Goal: Book appointment/travel/reservation

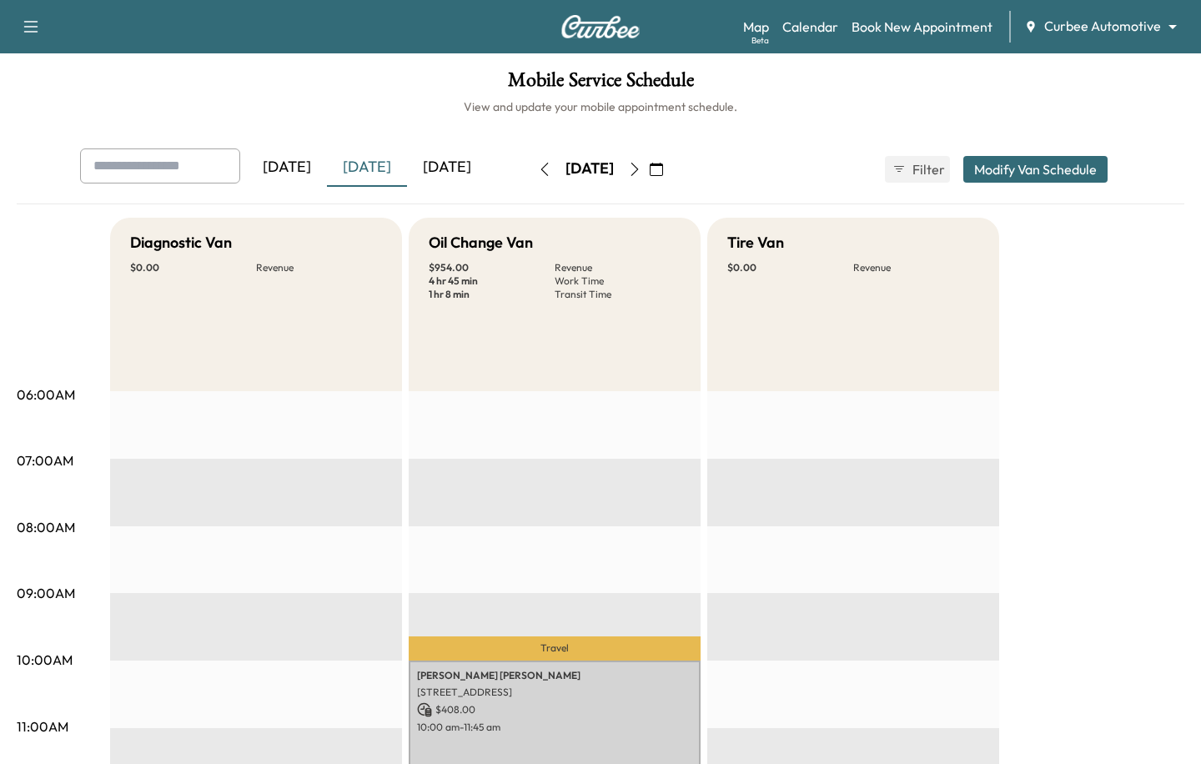
scroll to position [721, 0]
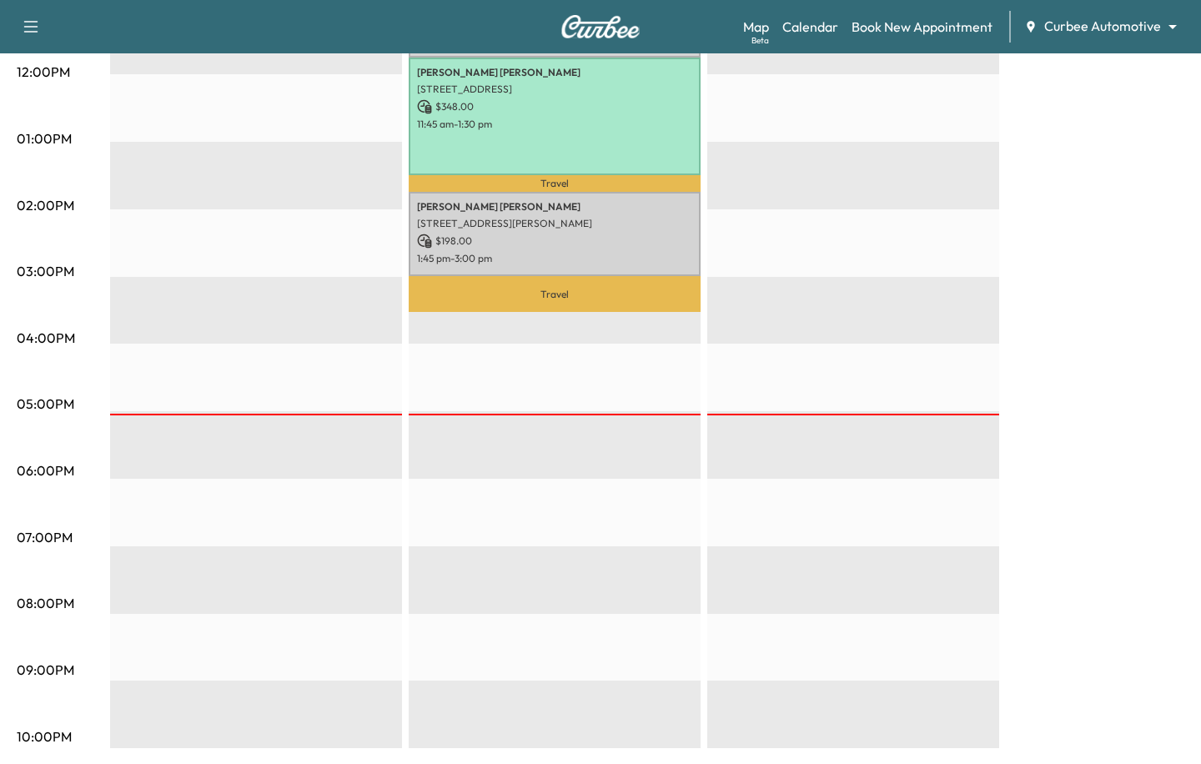
click at [1082, 38] on div "Map Beta Calendar Book New Appointment Curbee Automotive ******** ​" at bounding box center [965, 27] width 445 height 32
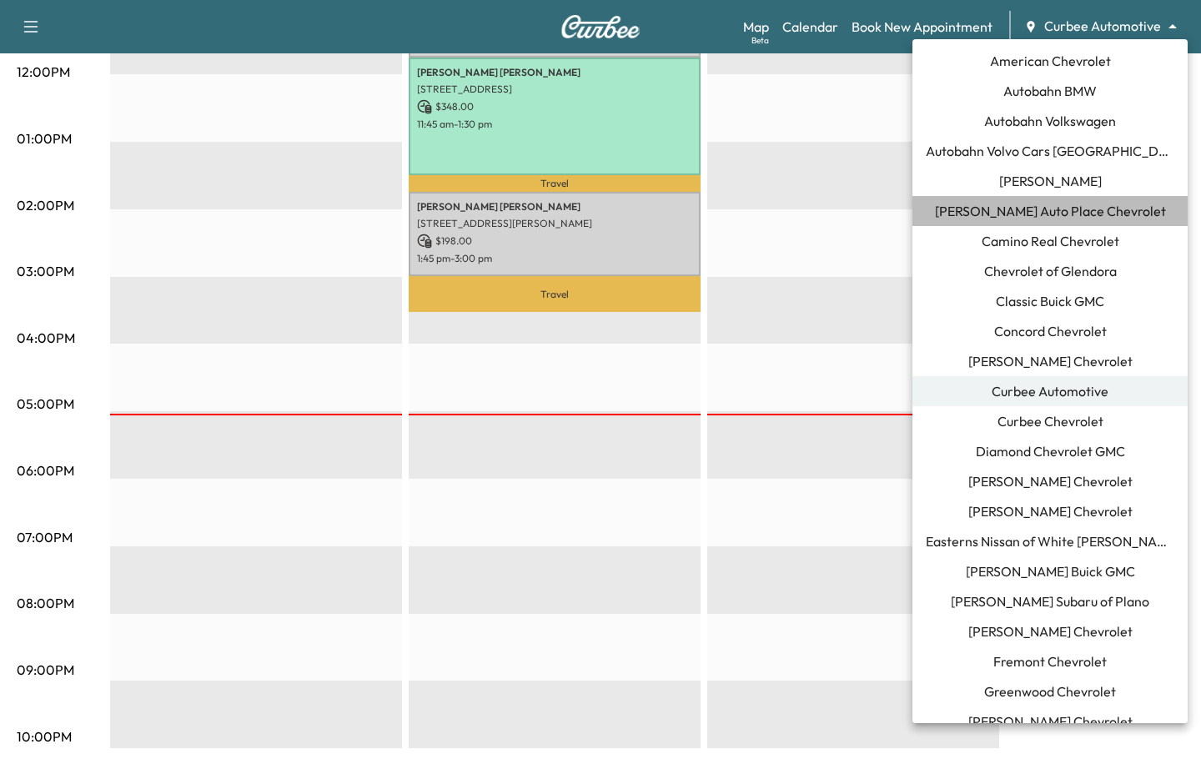
click at [1028, 205] on span "[PERSON_NAME] Auto Place Chevrolet" at bounding box center [1050, 211] width 231 height 20
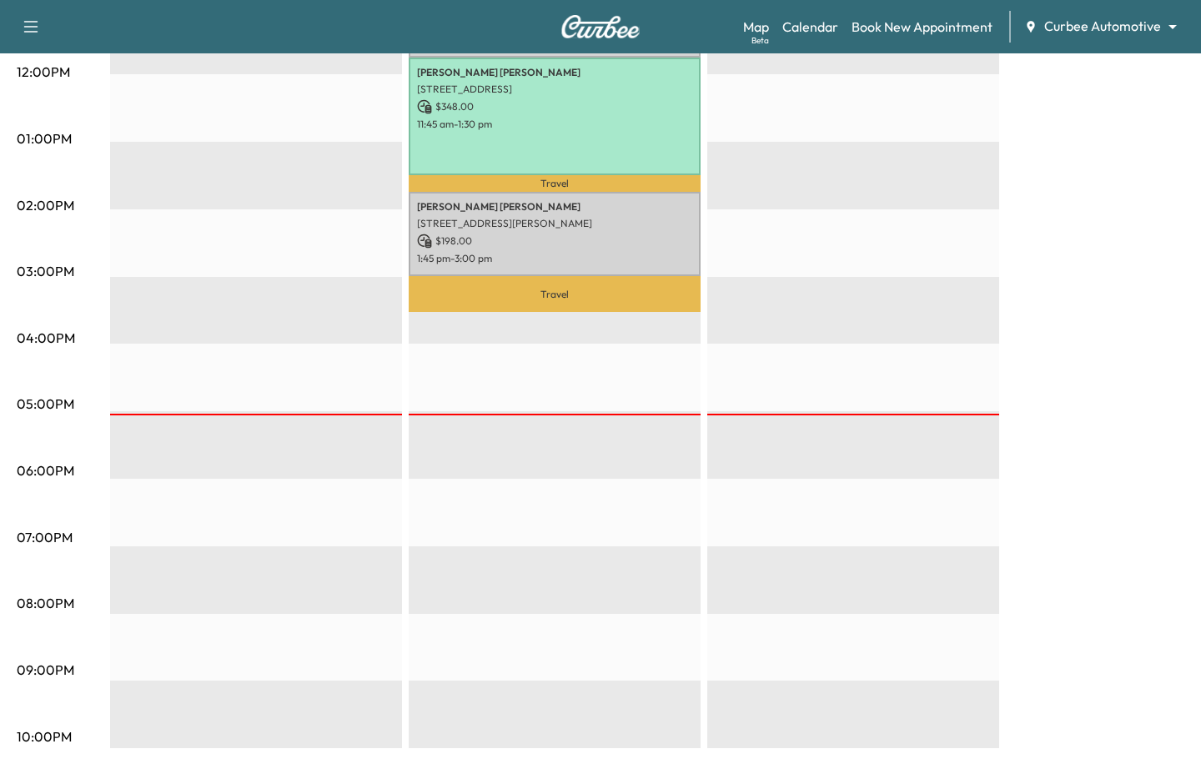
scroll to position [0, 0]
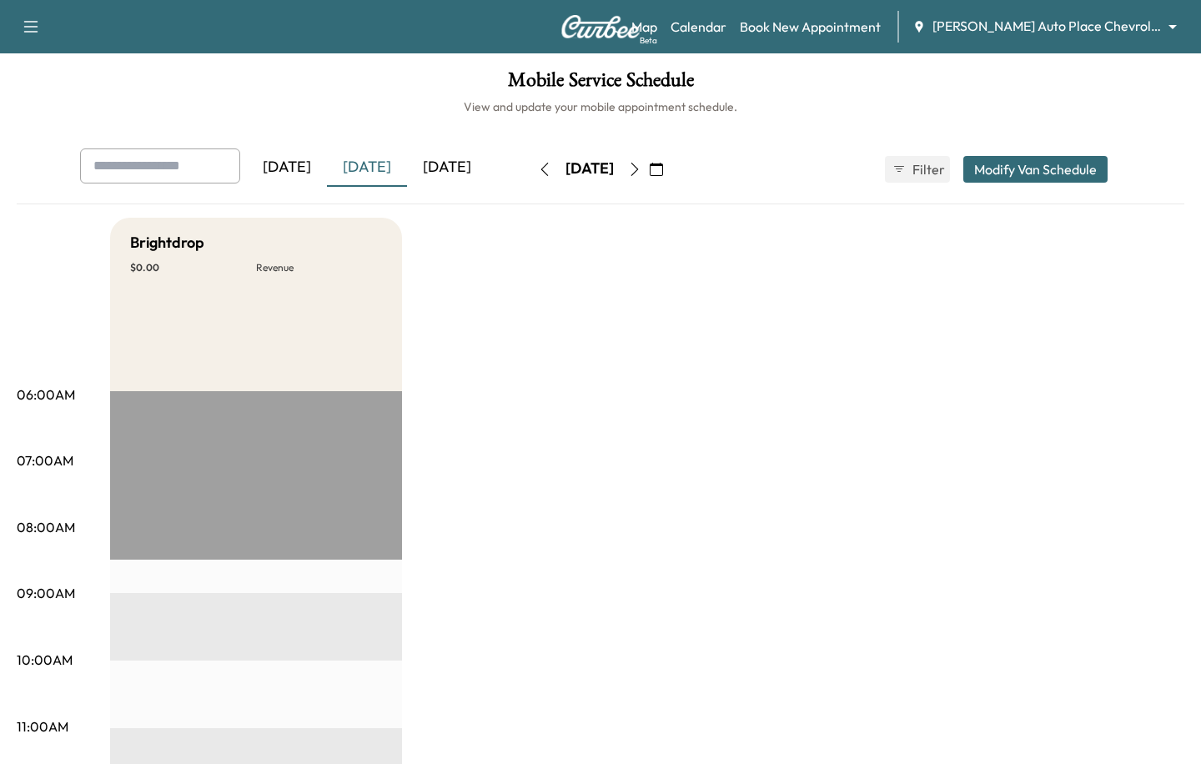
click at [641, 168] on icon "button" at bounding box center [634, 169] width 13 height 13
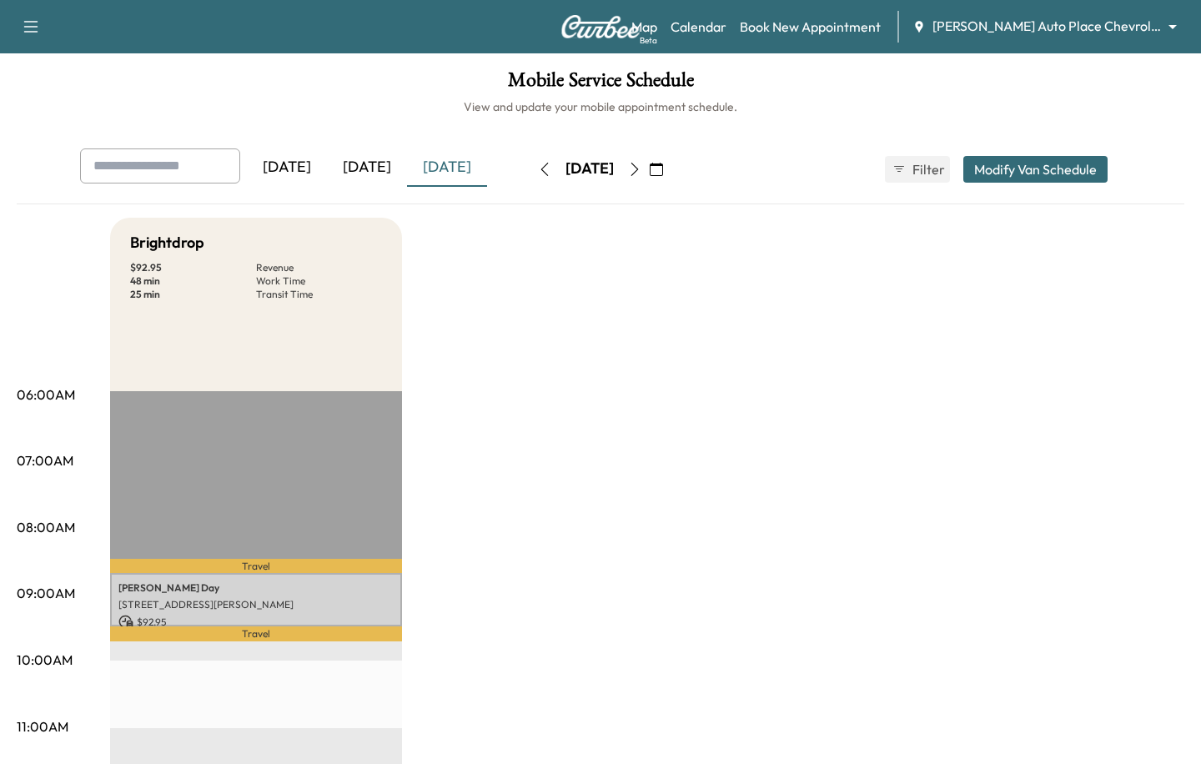
click at [641, 168] on icon "button" at bounding box center [634, 169] width 13 height 13
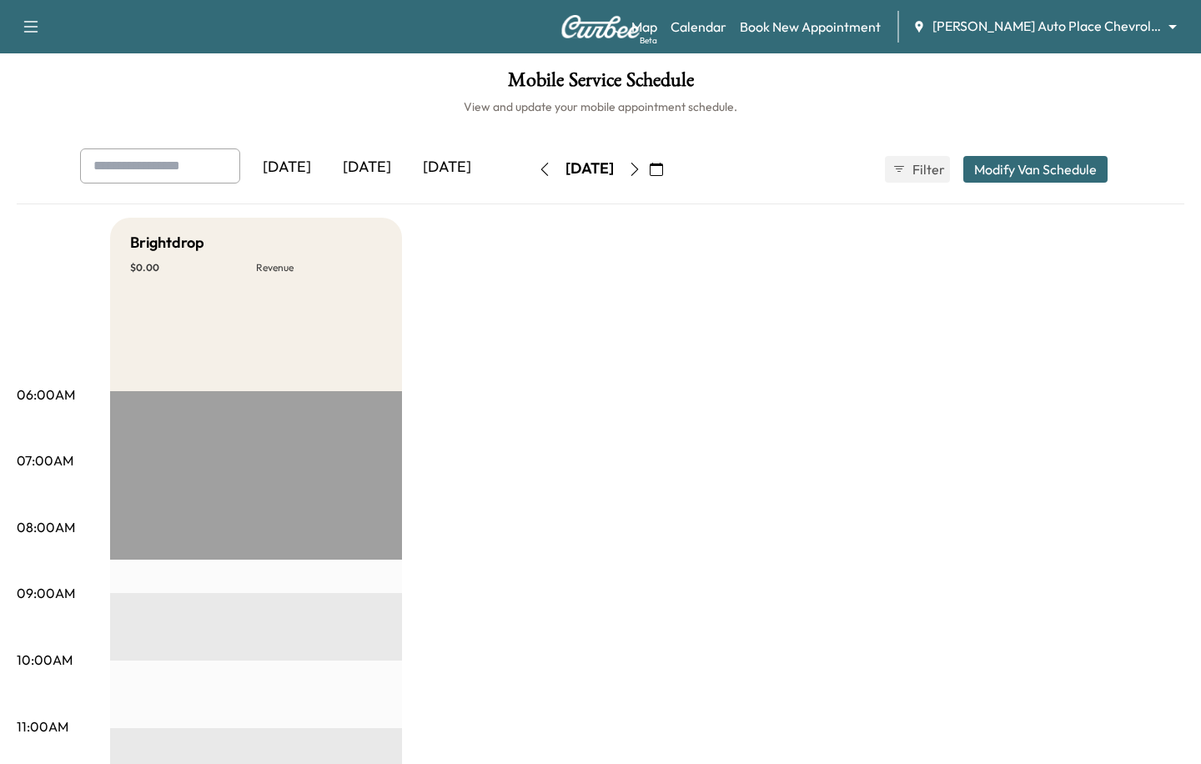
click at [541, 173] on icon "button" at bounding box center [545, 169] width 8 height 13
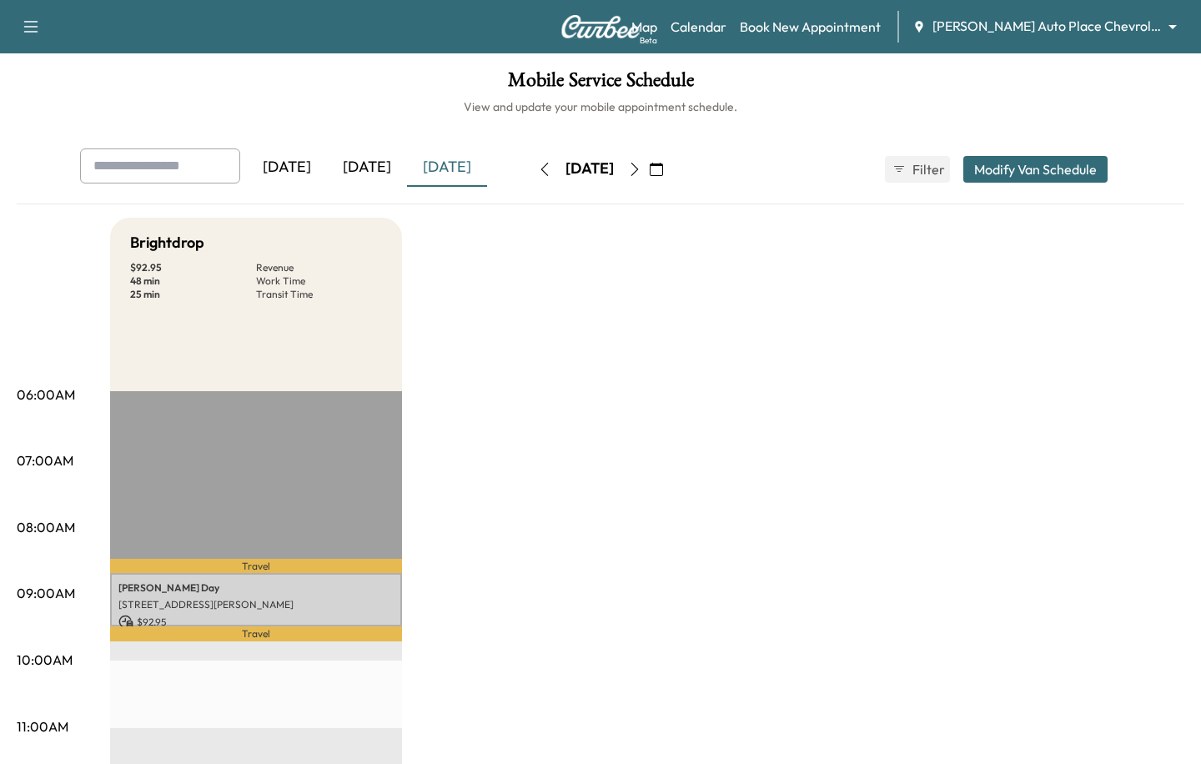
click at [530, 173] on button "button" at bounding box center [544, 169] width 28 height 27
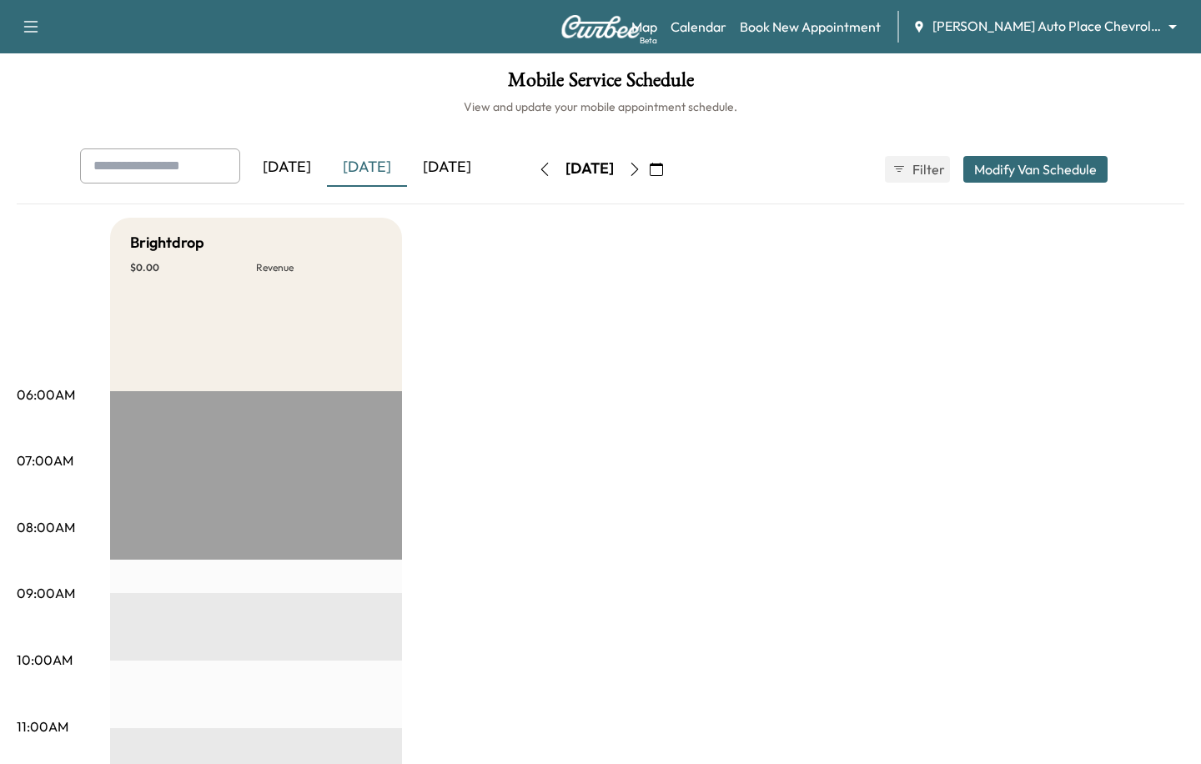
click at [530, 173] on div "[DATE]" at bounding box center [589, 169] width 118 height 27
click at [538, 169] on icon "button" at bounding box center [544, 169] width 13 height 13
click at [641, 167] on icon "button" at bounding box center [634, 169] width 13 height 13
click at [649, 167] on button "button" at bounding box center [635, 169] width 28 height 27
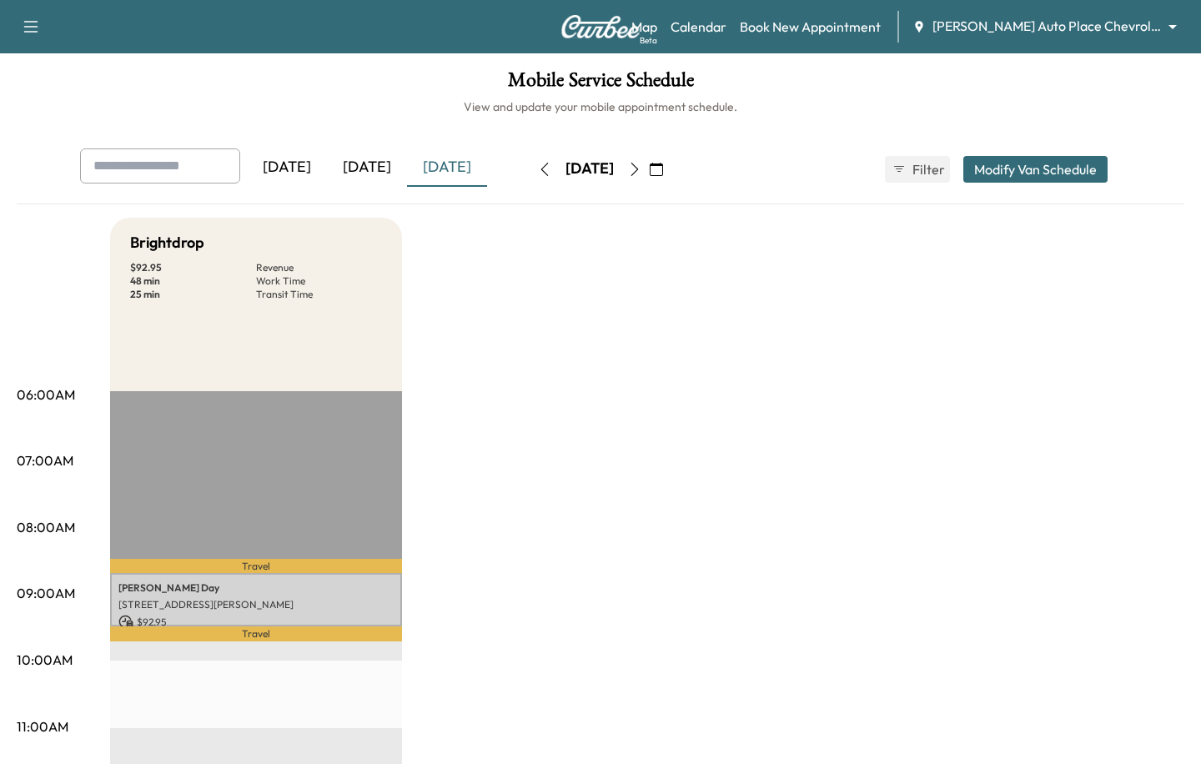
click at [530, 162] on button "button" at bounding box center [544, 169] width 28 height 27
